Goal: Check status: Check status

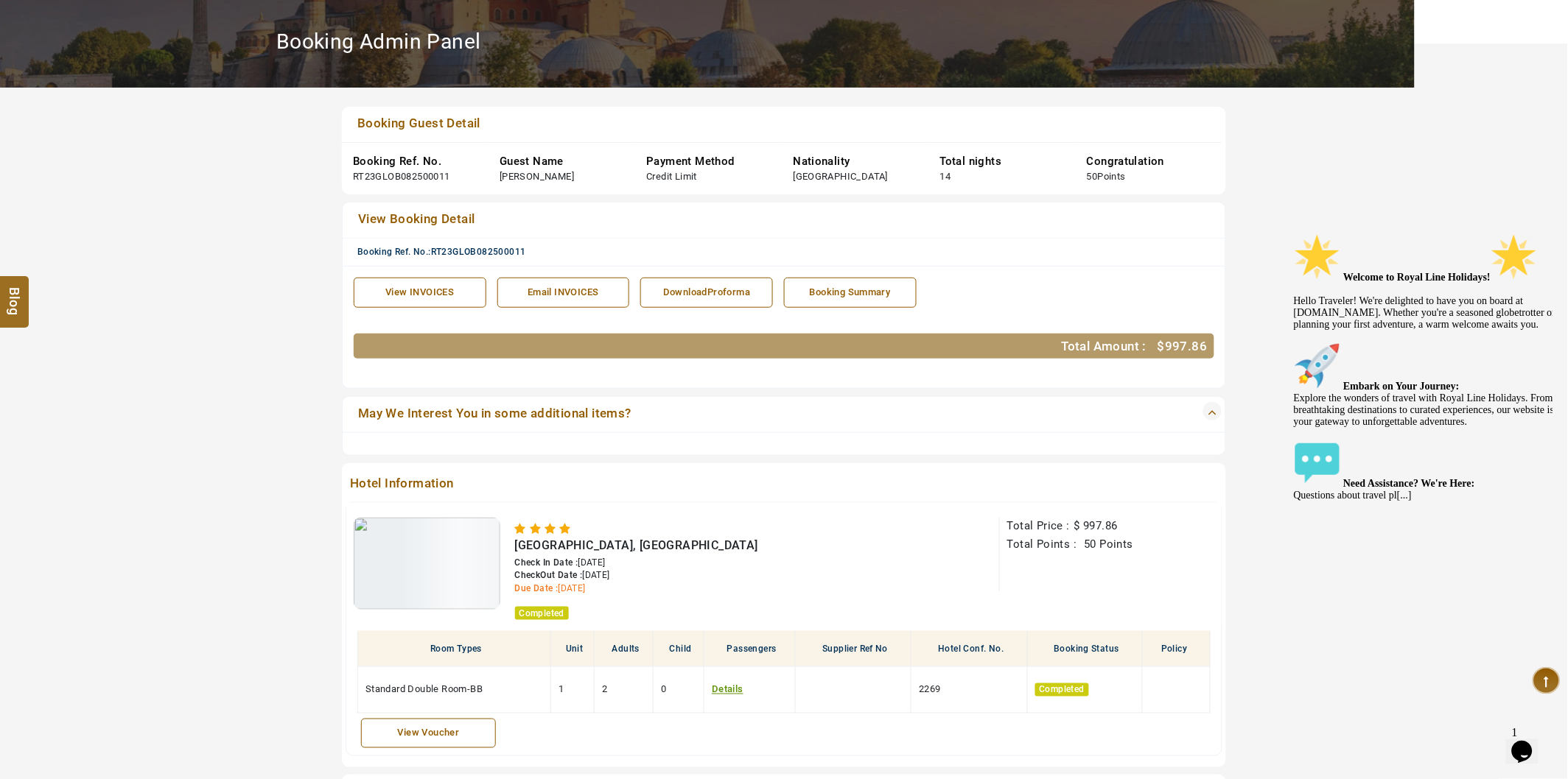
scroll to position [163, 0]
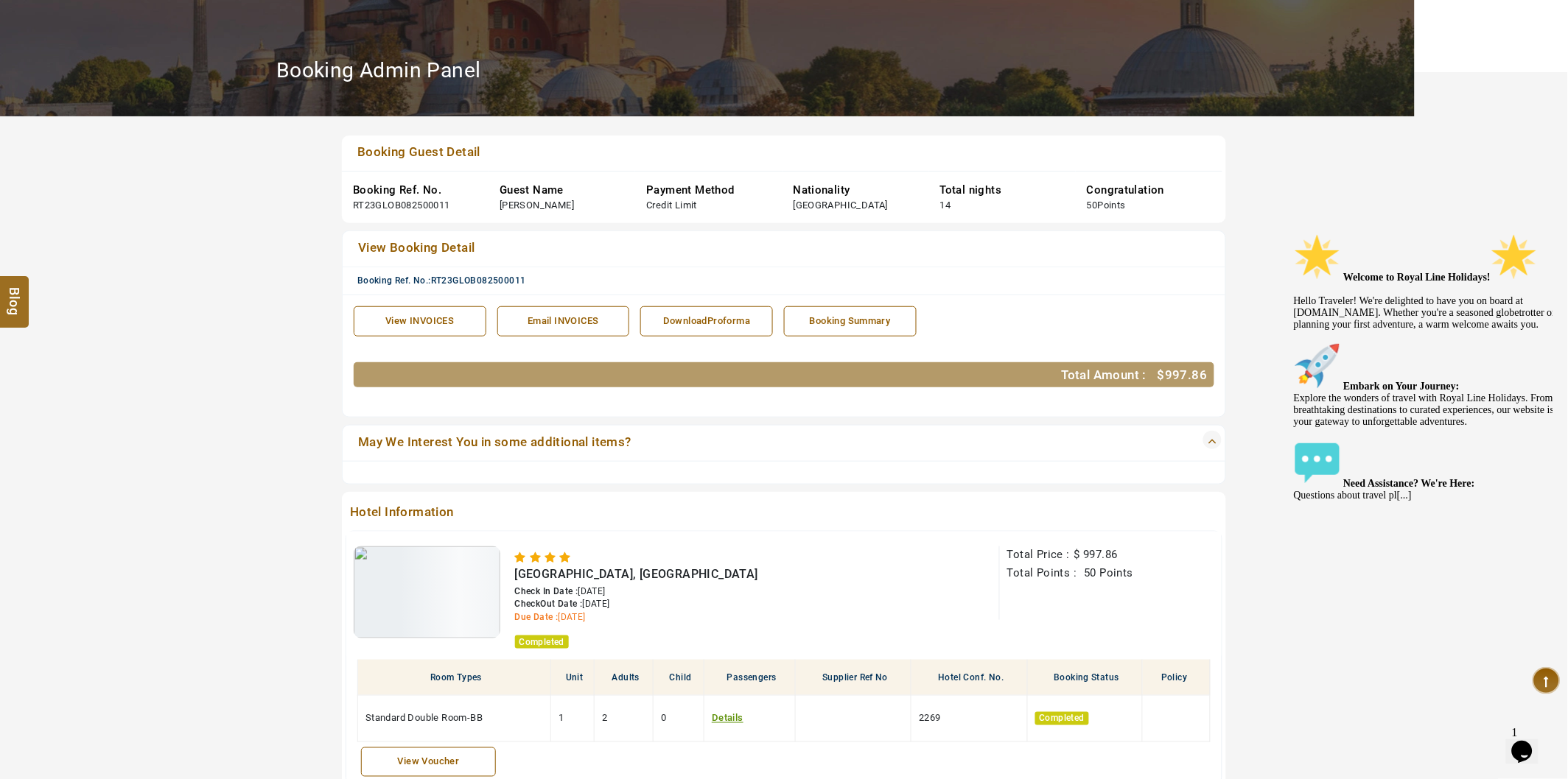
click at [449, 328] on div "View INVOICES" at bounding box center [420, 321] width 117 height 14
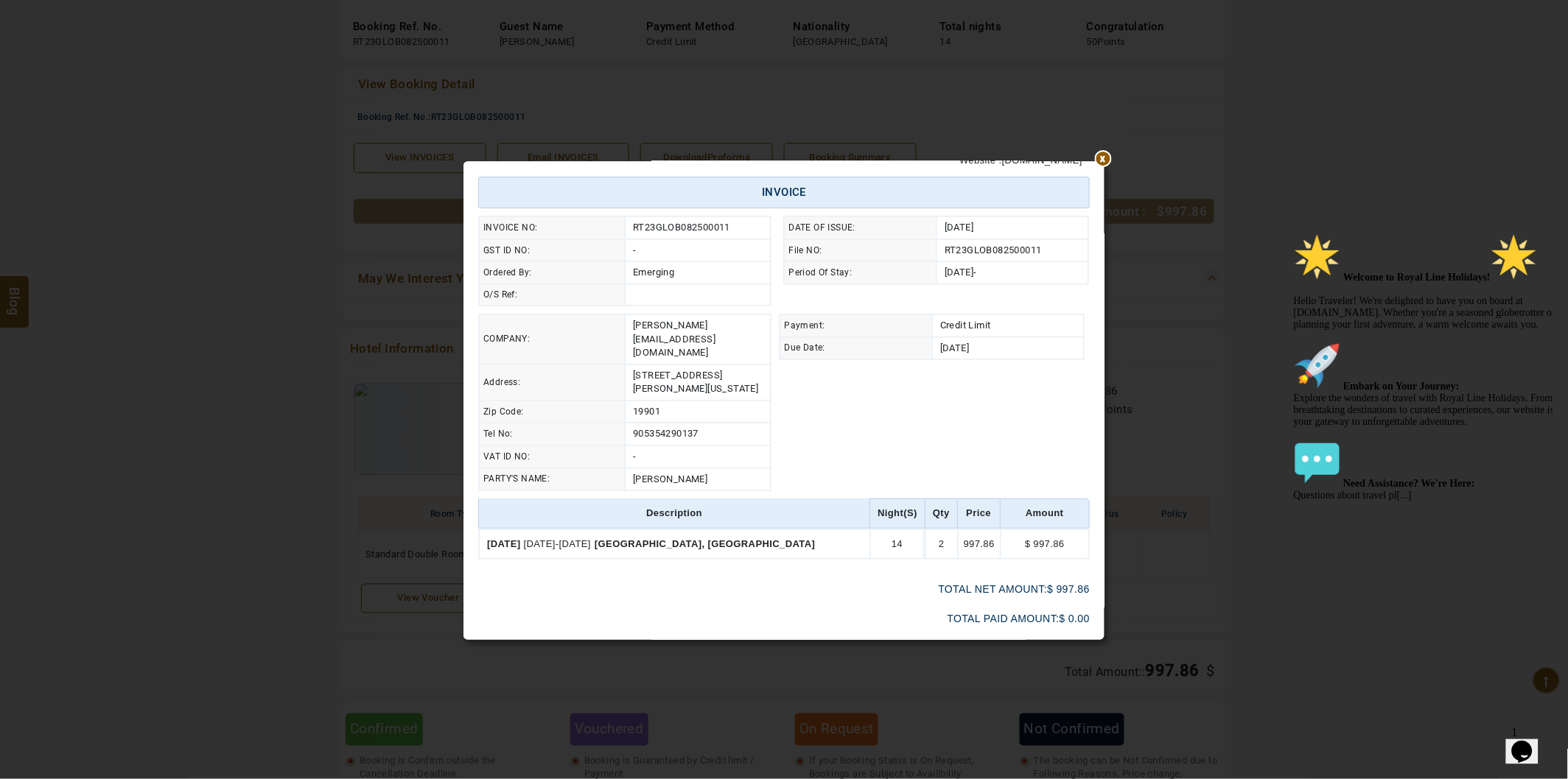
scroll to position [145, 0]
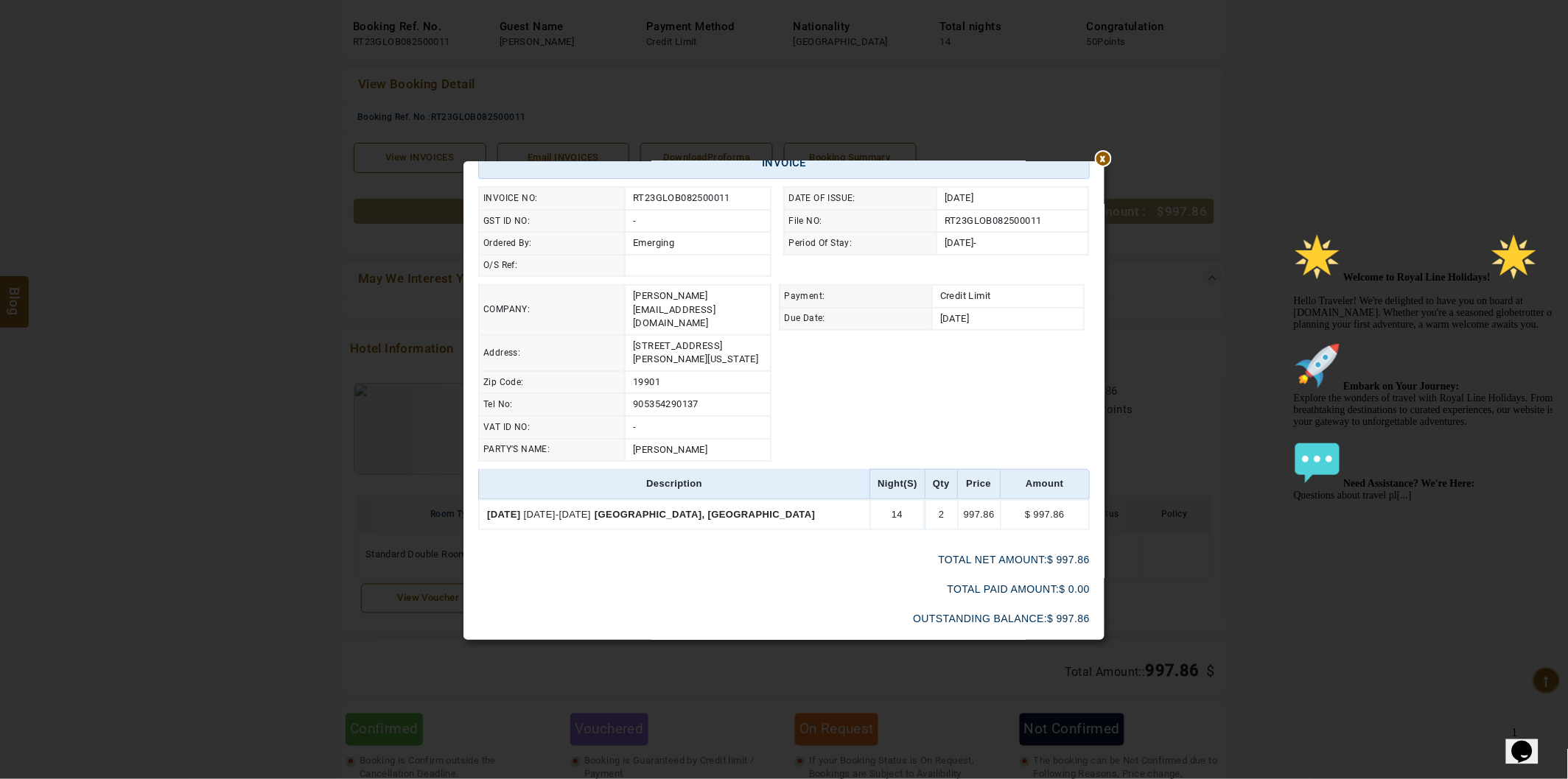
click at [1105, 16] on div at bounding box center [1105, 16] width 0 height 0
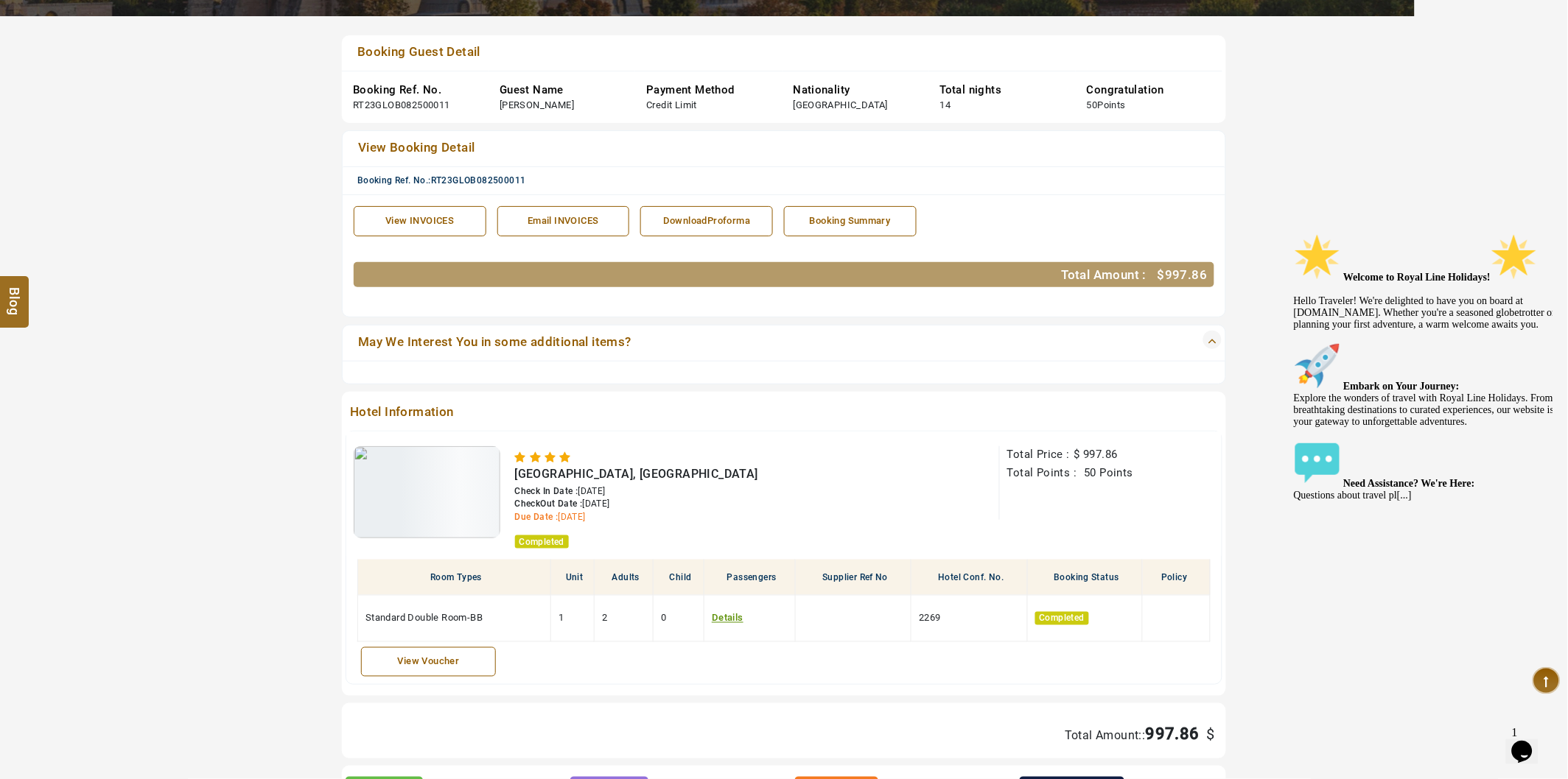
scroll to position [0, 0]
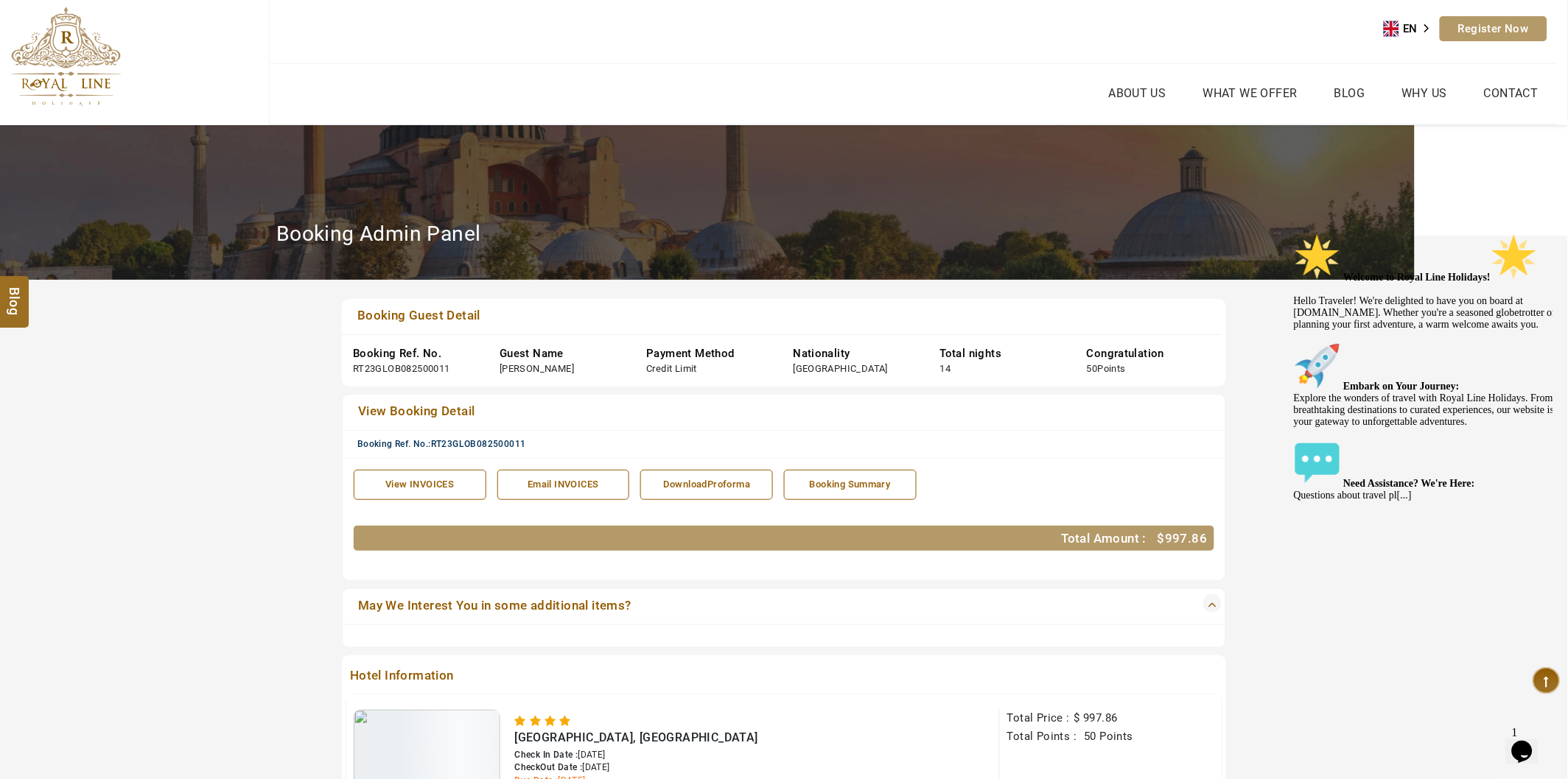
click at [369, 492] on div "View INVOICES" at bounding box center [420, 485] width 117 height 14
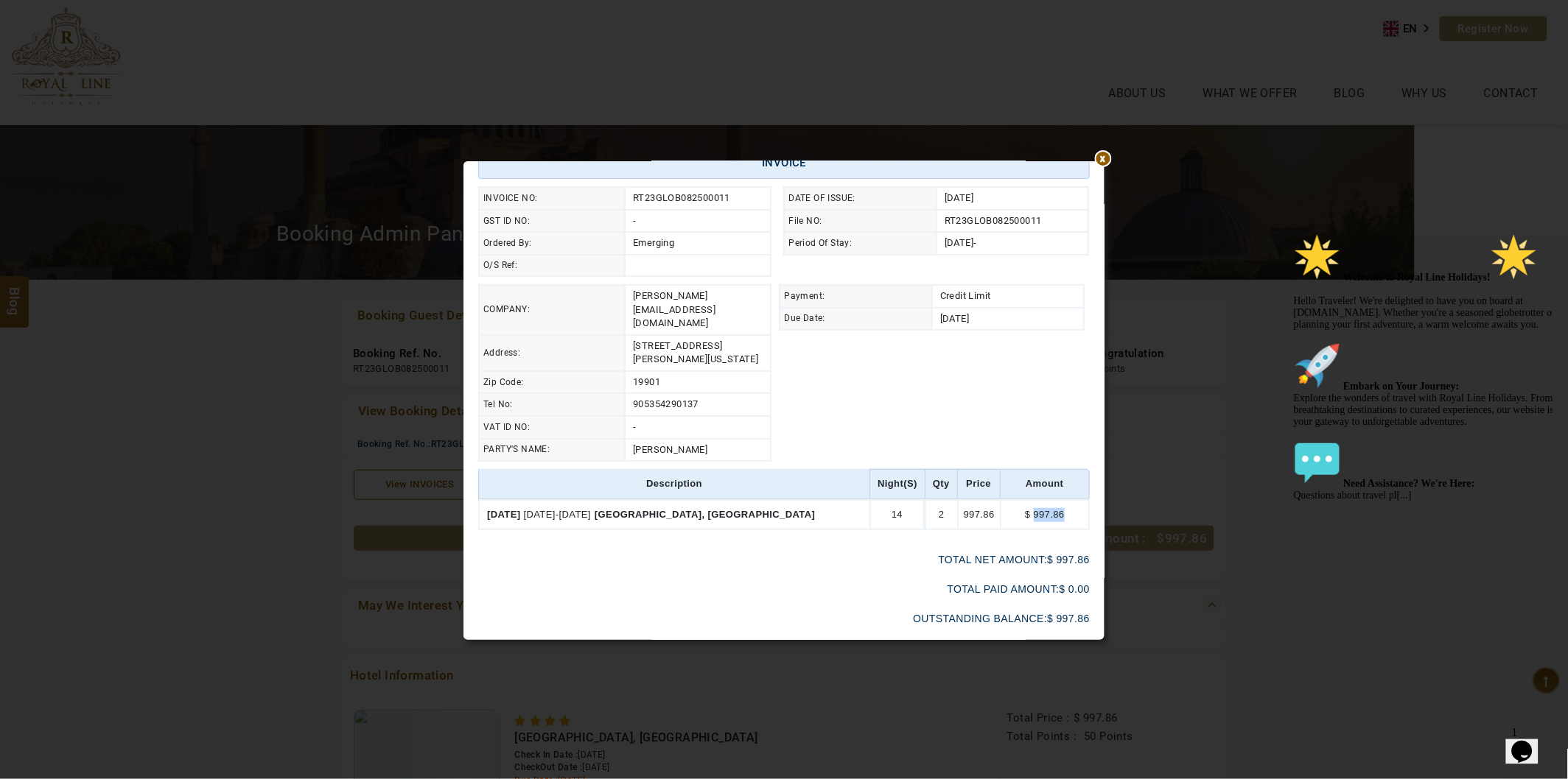
drag, startPoint x: 1029, startPoint y: 491, endPoint x: 1063, endPoint y: 491, distance: 34.0
click at [1063, 500] on td "$ 997.86" at bounding box center [1044, 515] width 90 height 32
click at [1022, 469] on th "amount" at bounding box center [1044, 484] width 90 height 30
drag, startPoint x: 1030, startPoint y: 490, endPoint x: 1070, endPoint y: 490, distance: 40.0
click at [1070, 500] on td "$ 997.86" at bounding box center [1044, 515] width 90 height 32
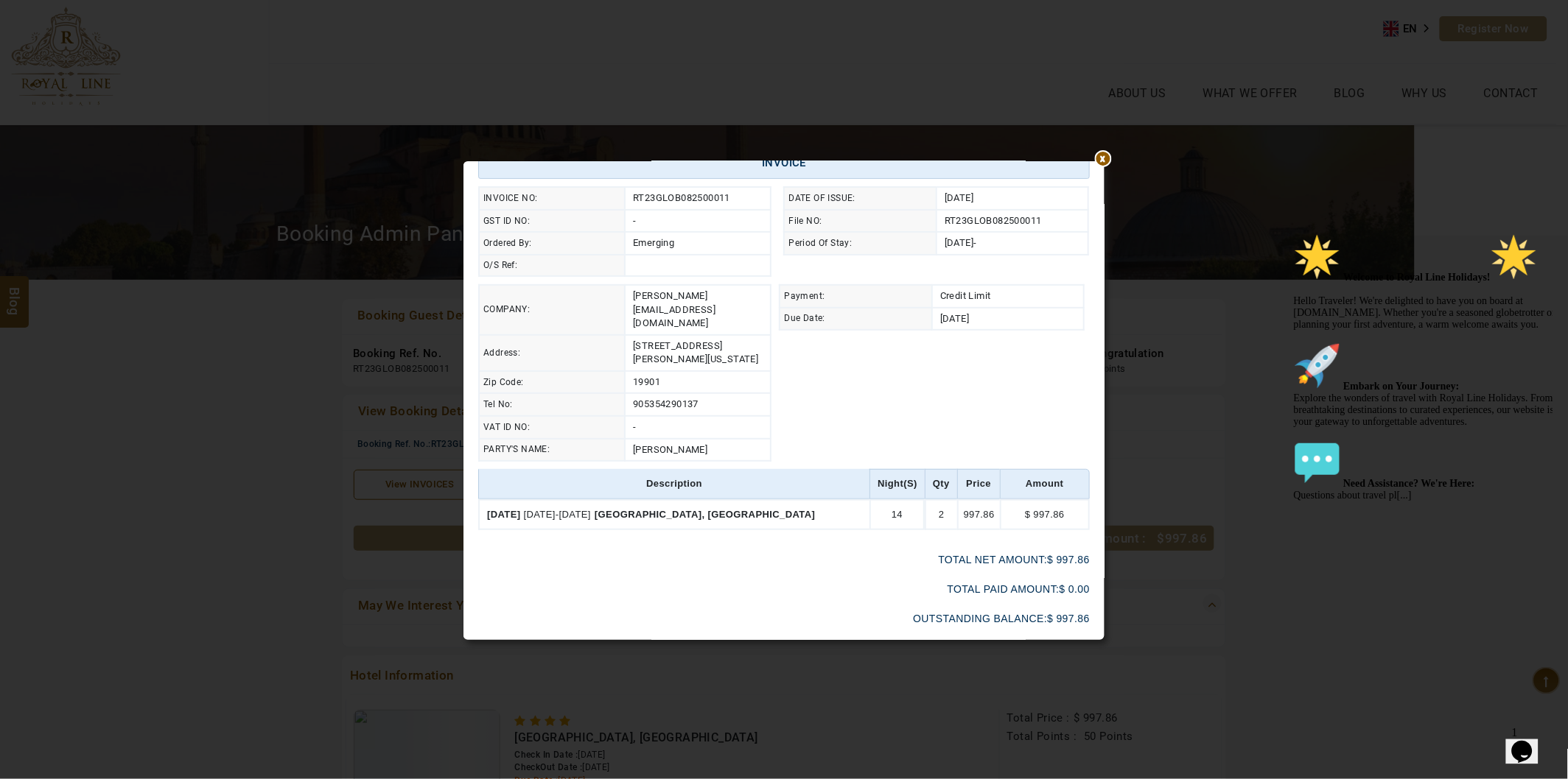
click at [1040, 469] on th "amount" at bounding box center [1044, 484] width 90 height 30
click at [1055, 436] on td "COMPANY: [PERSON_NAME][EMAIL_ADDRESS][DOMAIN_NAME] Address: [STREET_ADDRESS][PE…" at bounding box center [784, 373] width 612 height 177
click at [1039, 469] on th "amount" at bounding box center [1044, 484] width 90 height 30
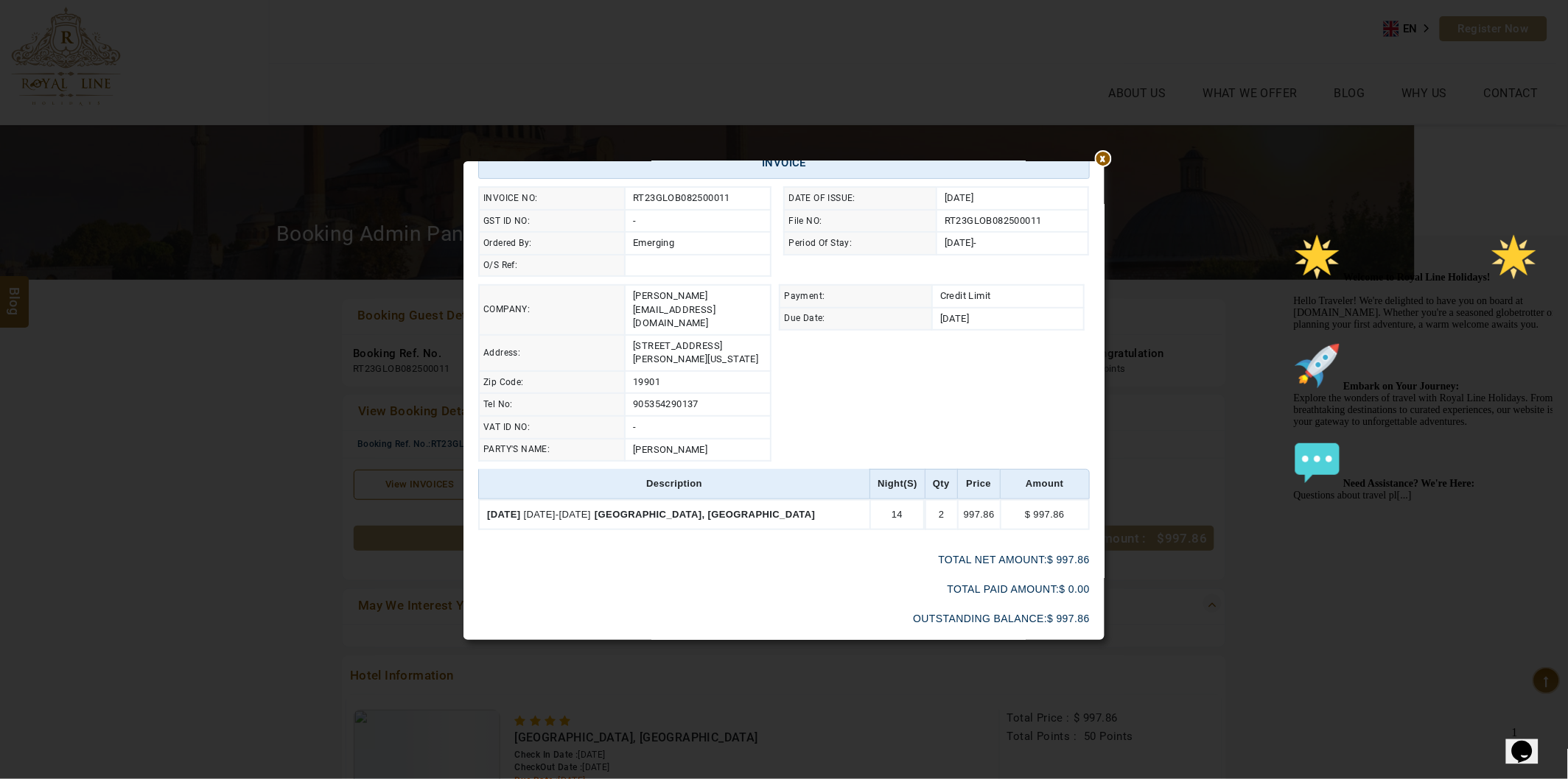
click at [1225, 508] on div "****** Print The Royal Line Holidays NOORANIYAH-BLDG NO:03 / hor al anz Tel : […" at bounding box center [784, 389] width 1568 height 779
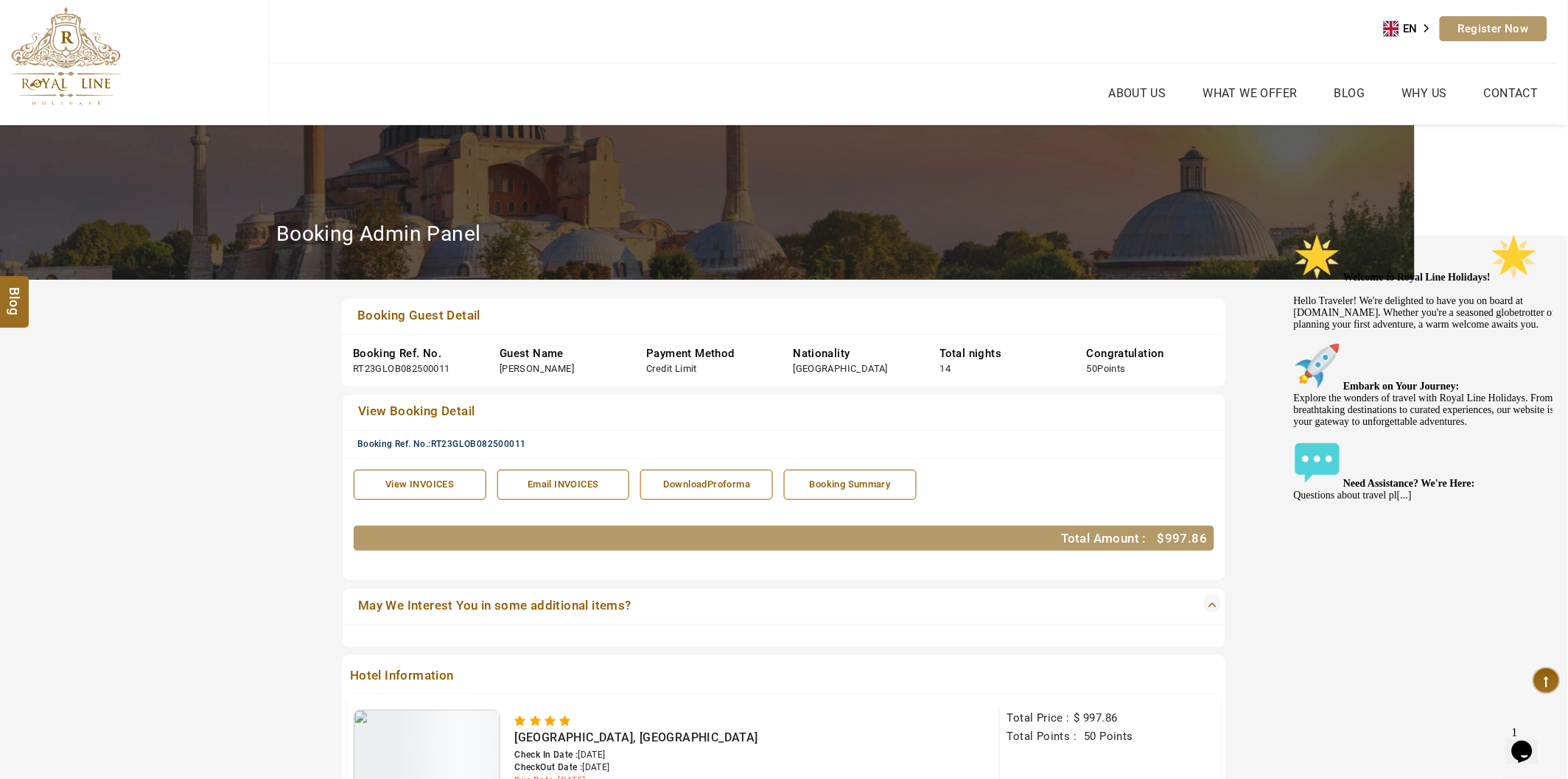
click at [414, 492] on div "View INVOICES" at bounding box center [420, 485] width 117 height 14
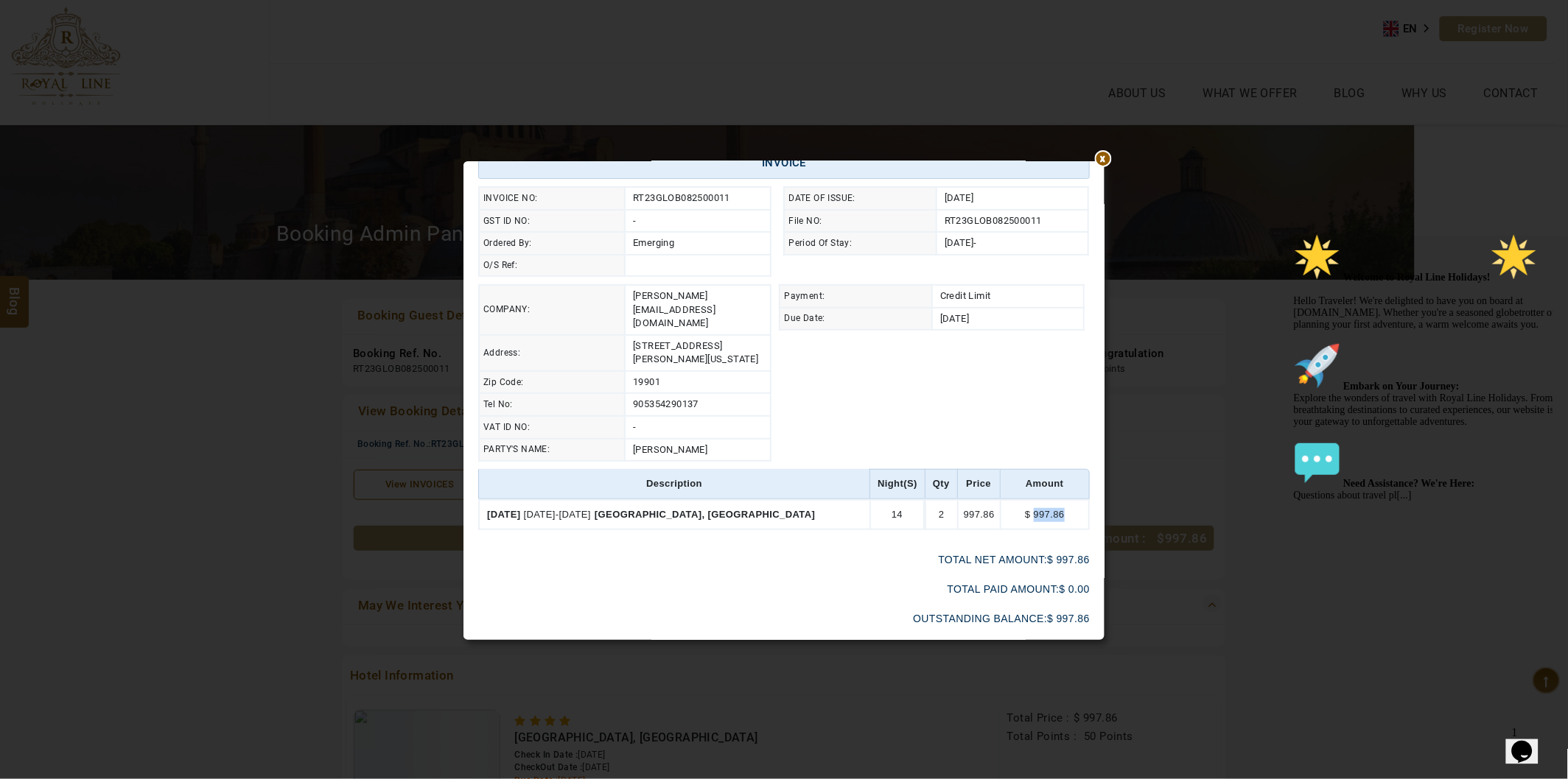
drag, startPoint x: 1032, startPoint y: 495, endPoint x: 1060, endPoint y: 494, distance: 28.0
click at [1060, 509] on span "997.86" at bounding box center [1049, 514] width 31 height 11
drag, startPoint x: 1046, startPoint y: 488, endPoint x: 1025, endPoint y: 461, distance: 34.2
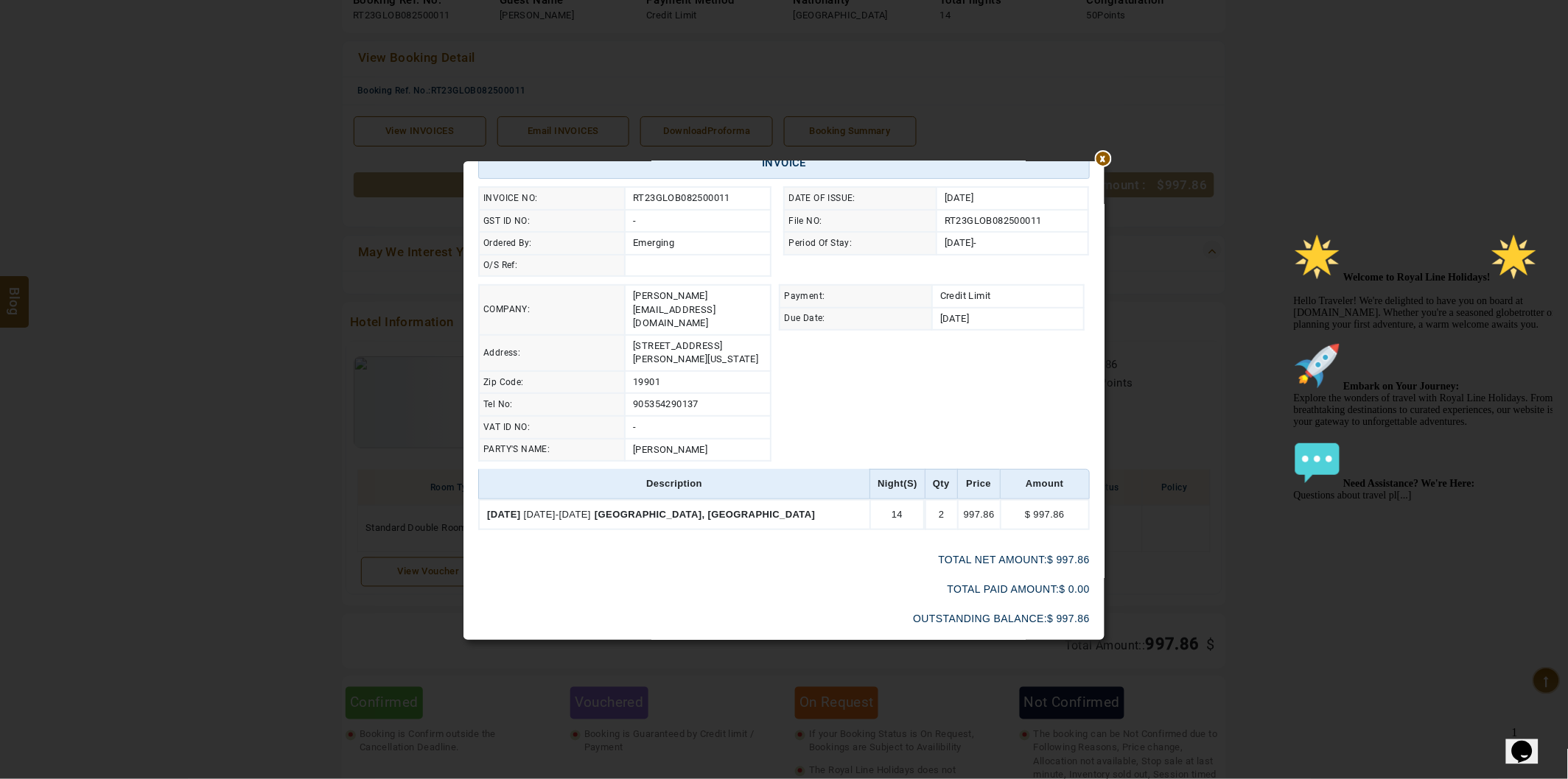
scroll to position [82, 0]
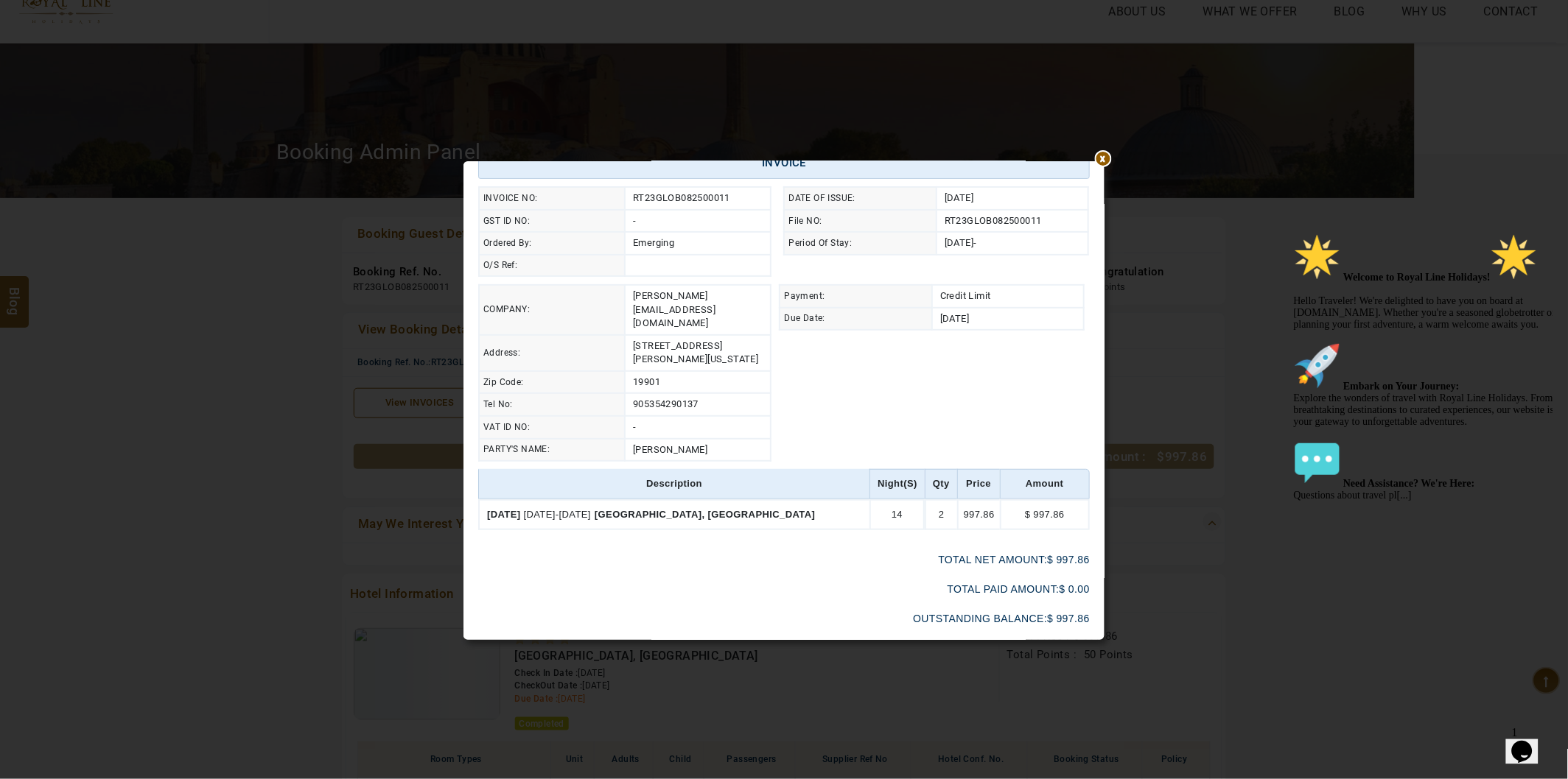
click at [1034, 509] on span "997.86" at bounding box center [1049, 514] width 31 height 11
click at [1026, 469] on th "amount" at bounding box center [1044, 484] width 90 height 30
click at [1062, 500] on td "$ 997.86" at bounding box center [1044, 515] width 90 height 32
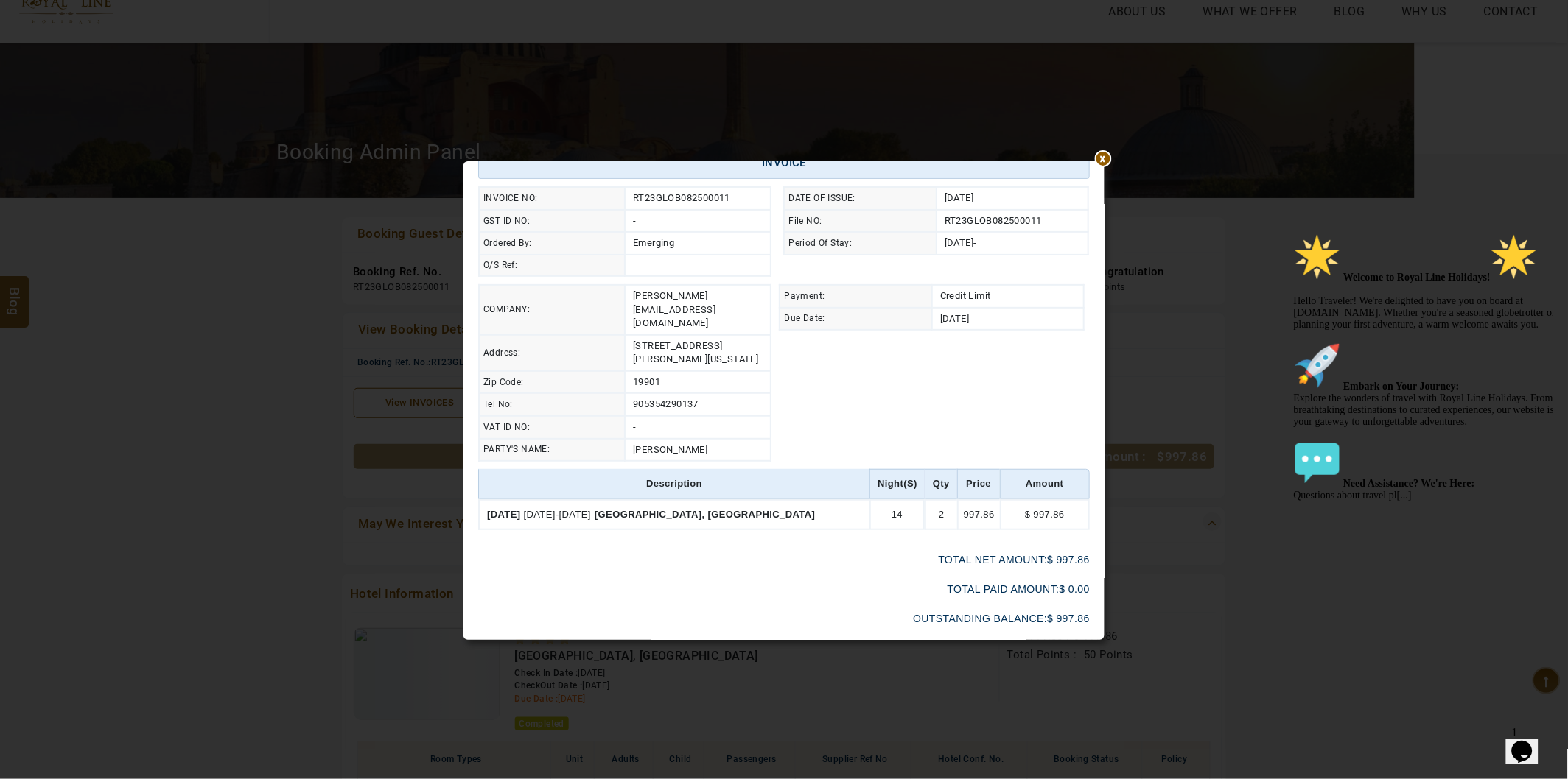
click at [1105, 16] on div at bounding box center [1105, 16] width 0 height 0
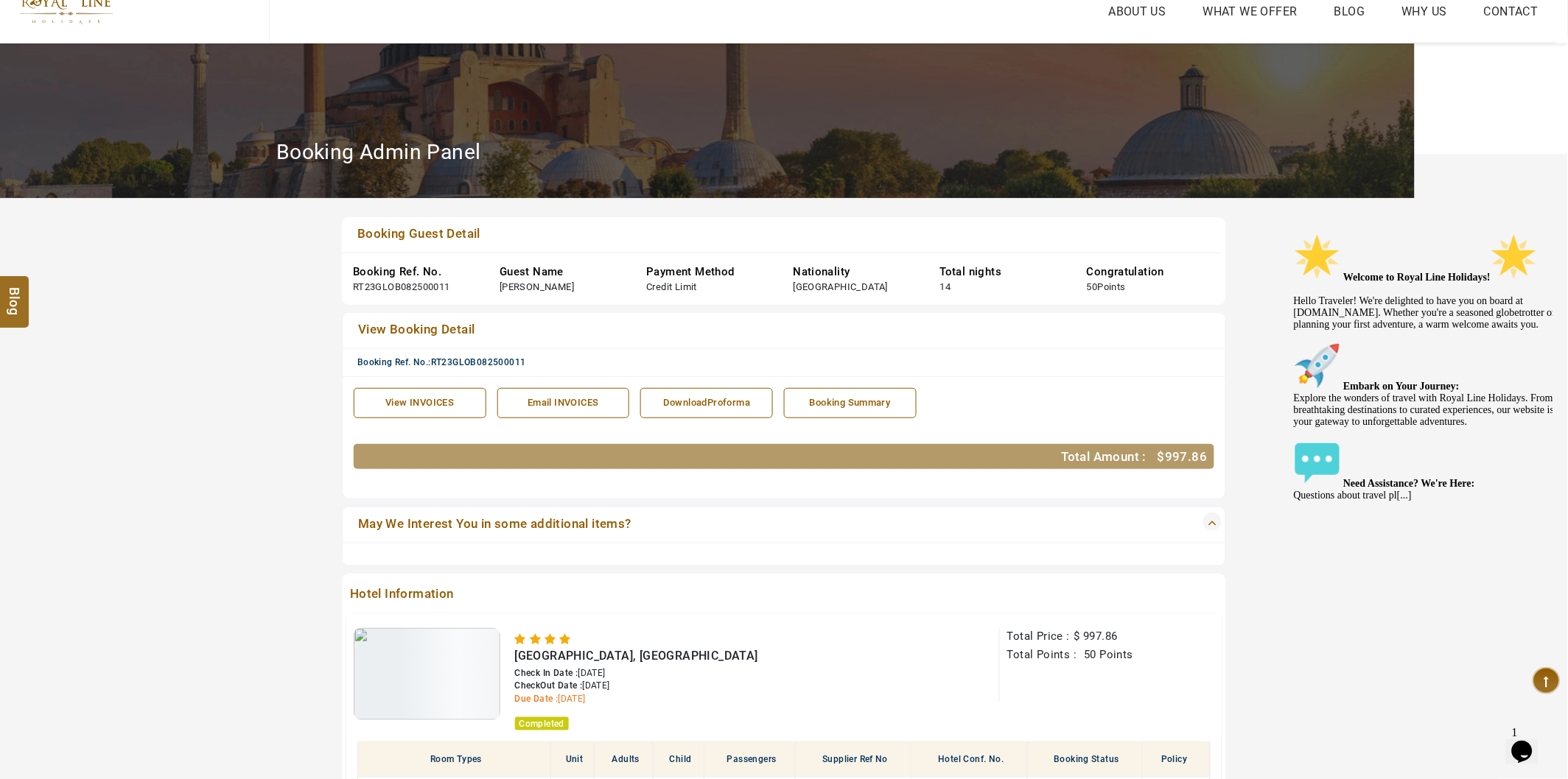
click at [449, 410] on div "View INVOICES" at bounding box center [420, 403] width 117 height 14
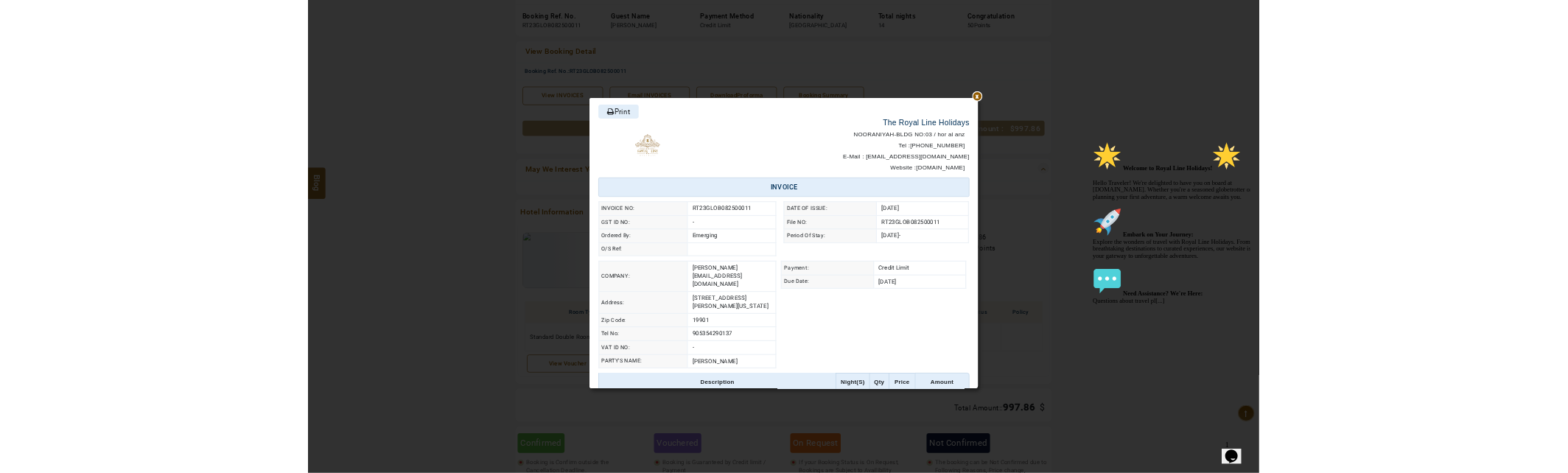
scroll to position [145, 0]
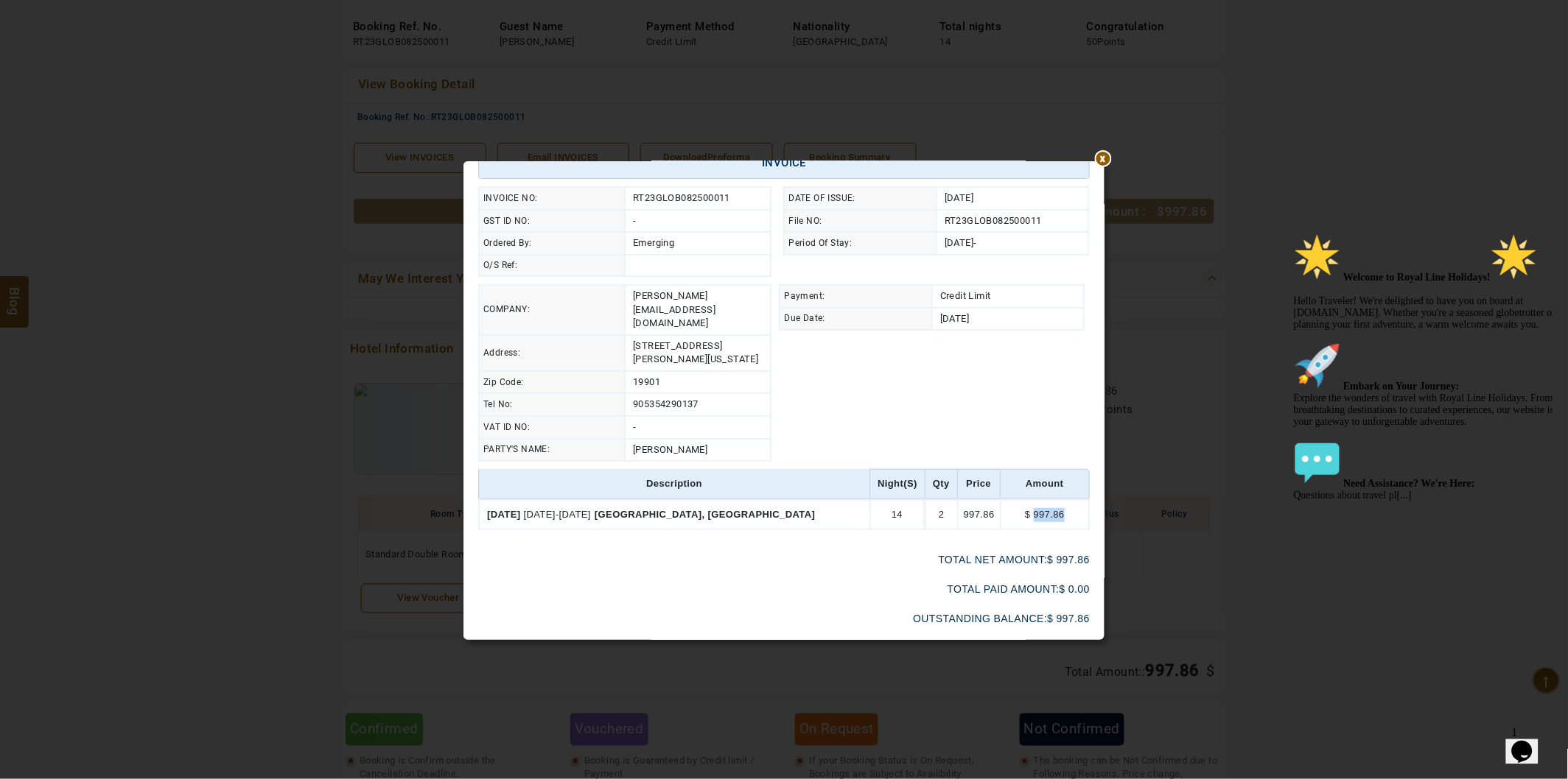
drag, startPoint x: 1029, startPoint y: 490, endPoint x: 1081, endPoint y: 491, distance: 52.0
click at [1081, 500] on td "$ 997.86" at bounding box center [1044, 515] width 90 height 32
drag, startPoint x: 1044, startPoint y: 489, endPoint x: 1032, endPoint y: 485, distance: 12.6
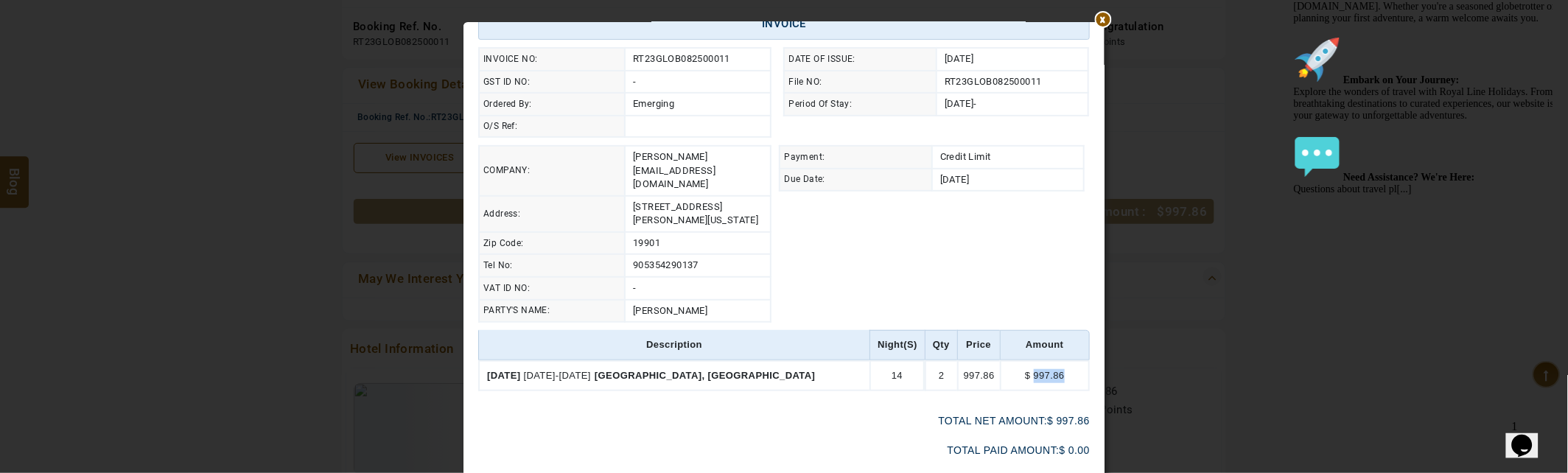
click at [1039, 370] on span "997.86" at bounding box center [1049, 375] width 31 height 11
click at [234, 351] on div "****** Print The Royal Line Holidays NOORANIYAH-BLDG NO:03 / hor al anz Tel : […" at bounding box center [784, 236] width 1568 height 473
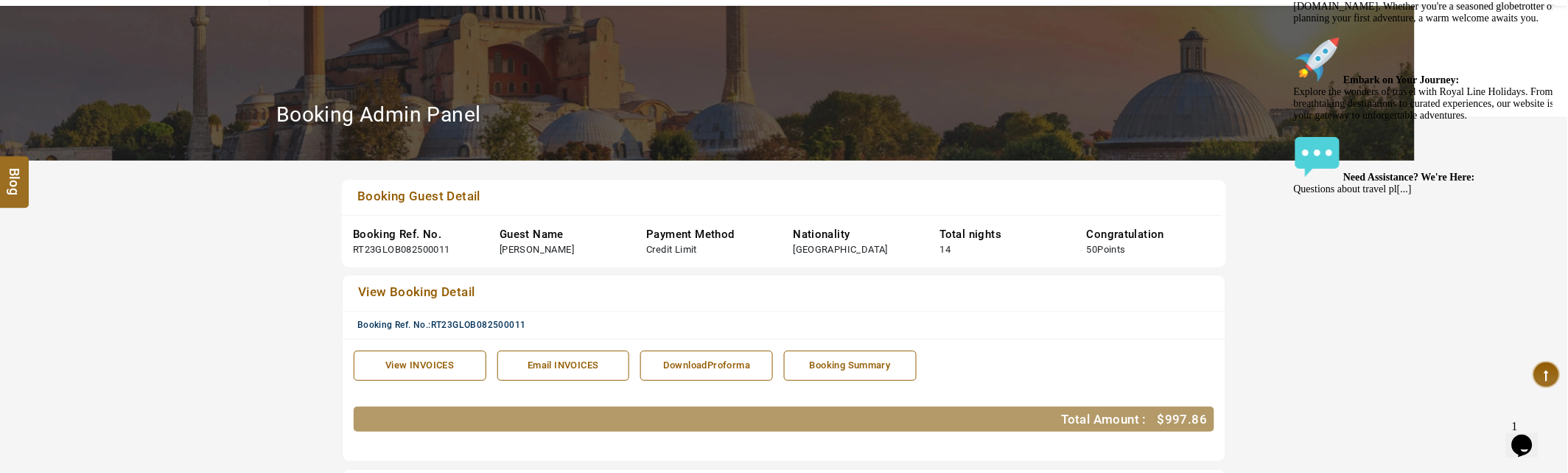
scroll to position [82, 0]
